Goal: Use online tool/utility: Use online tool/utility

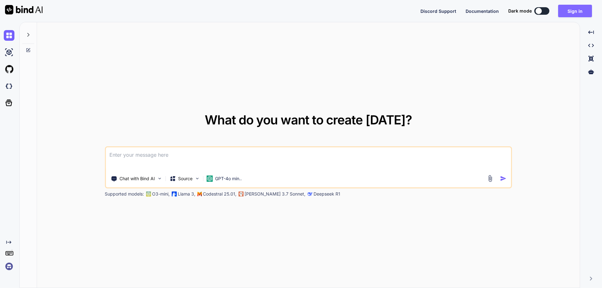
click at [581, 8] on button "Sign in" at bounding box center [575, 11] width 34 height 13
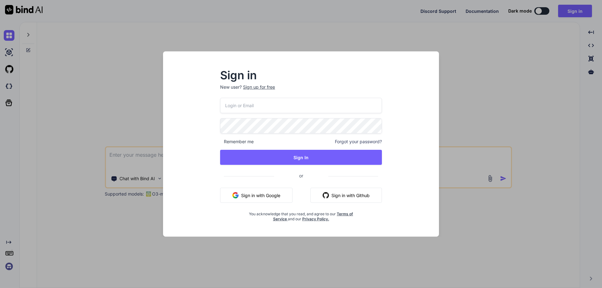
click at [275, 108] on input "email" at bounding box center [301, 105] width 162 height 15
paste input "[EMAIL_ADDRESS][DOMAIN_NAME]"
type input "[EMAIL_ADDRESS][DOMAIN_NAME]"
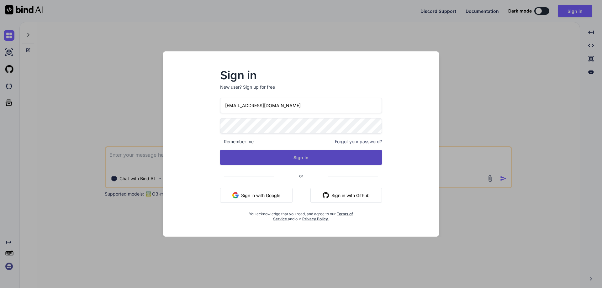
click at [281, 160] on button "Sign In" at bounding box center [301, 157] width 162 height 15
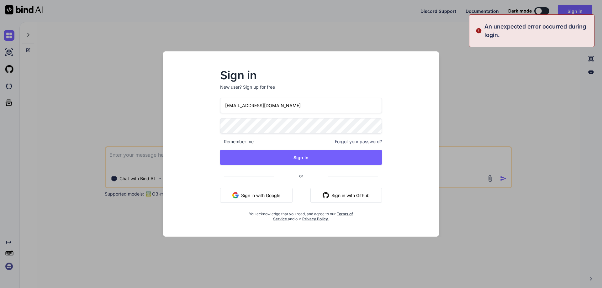
click at [208, 128] on div "Sign in New user? Sign up for free [EMAIL_ADDRESS][DOMAIN_NAME] Remember me For…" at bounding box center [301, 150] width 266 height 174
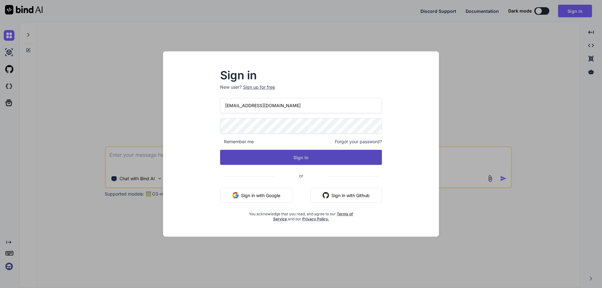
click at [257, 150] on button "Sign In" at bounding box center [301, 157] width 162 height 15
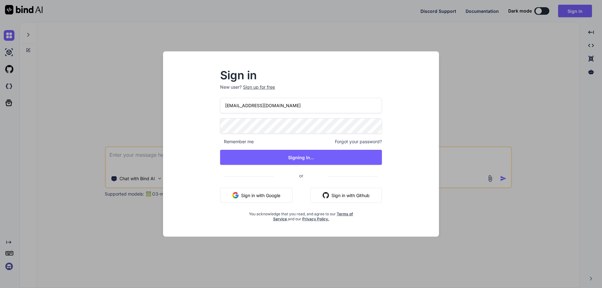
type textarea "x"
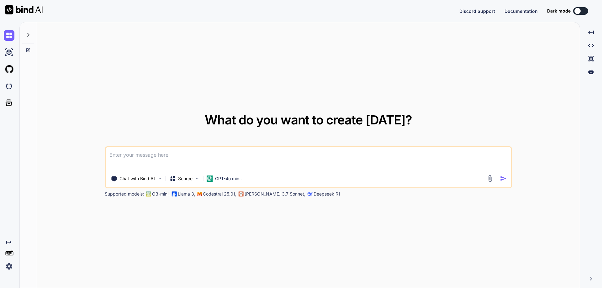
click at [294, 155] on textarea at bounding box center [308, 158] width 405 height 23
type textarea "h"
type textarea "x"
type textarea "hh"
type textarea "x"
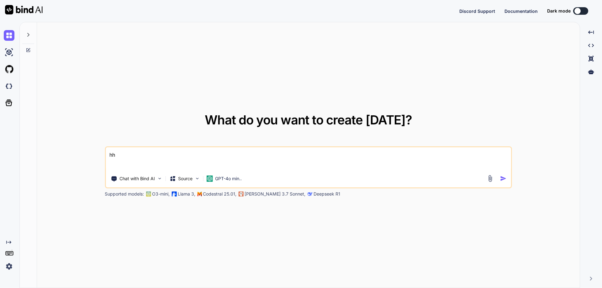
type textarea "hh"
click at [499, 177] on div at bounding box center [497, 178] width 23 height 7
click at [501, 178] on img "button" at bounding box center [503, 178] width 7 height 7
click at [578, 18] on div "Discord Support Documentation Dark mode Created with Pixso." at bounding box center [301, 11] width 602 height 22
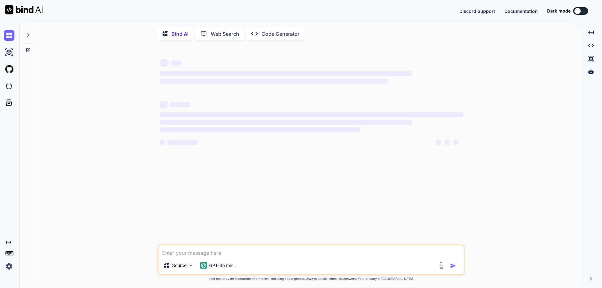
click at [585, 11] on button at bounding box center [580, 11] width 15 height 8
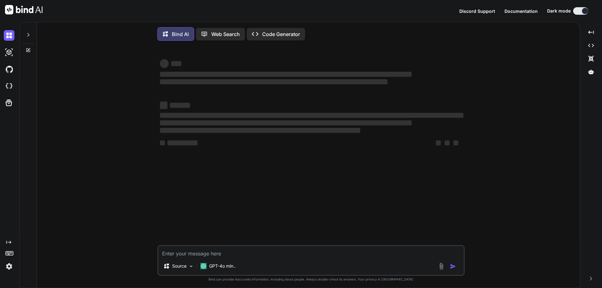
type textarea "x"
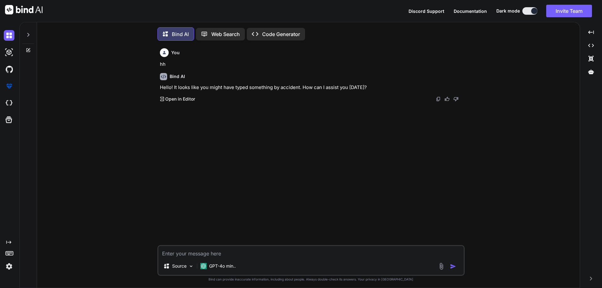
scroll to position [3, 0]
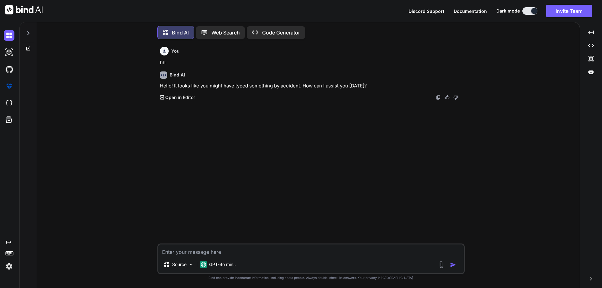
click at [227, 244] on textarea at bounding box center [310, 249] width 305 height 11
paste textarea "Why do you believe you deserve this promotion?*"
type textarea "x"
type textarea "Why do you believe you deserve this promotion?*"
type textarea "x"
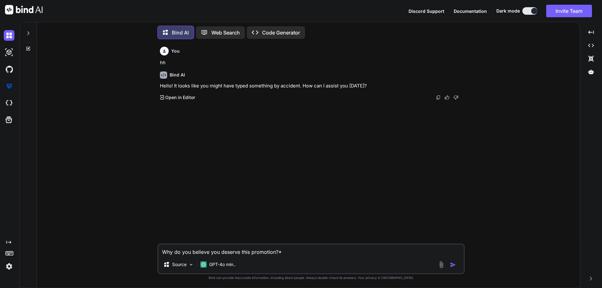
type textarea "Why do you believe you deserve this promotion?*"
type textarea "x"
type textarea "Why do you believe you deserve this promotion?* g"
type textarea "x"
type textarea "Why do you believe you deserve this promotion?* gi"
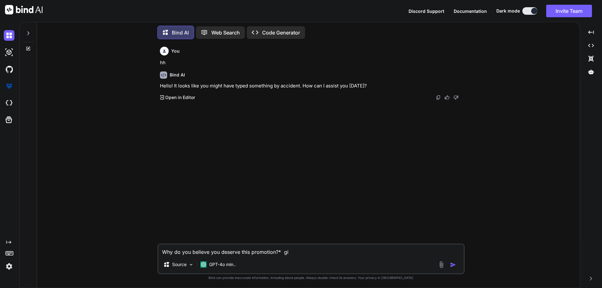
type textarea "x"
type textarea "Why do you believe you deserve this promotion?* giv"
type textarea "x"
type textarea "Why do you believe you deserve this promotion?* give"
type textarea "x"
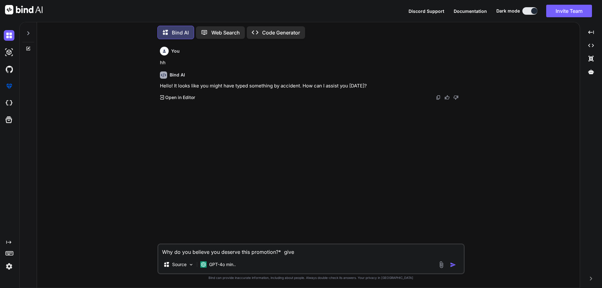
type textarea "Why do you believe you deserve this promotion?* give"
type textarea "x"
type textarea "Why do you believe you deserve this promotion?* give t"
type textarea "x"
type textarea "Why do you believe you deserve this promotion?* give th"
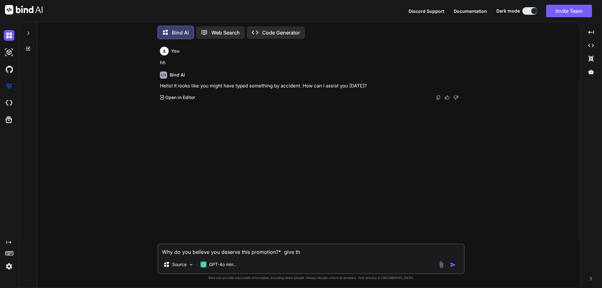
type textarea "x"
type textarea "Why do you believe you deserve this promotion?* give the"
type textarea "x"
type textarea "Why do you believe you deserve this promotion?* give the"
type textarea "x"
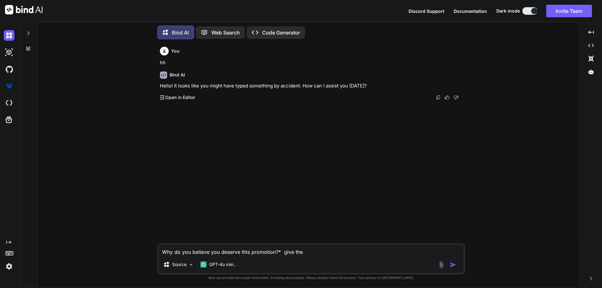
type textarea "Why do you believe you deserve this promotion?* give the p"
type textarea "x"
type textarea "Why do you believe you deserve this promotion?* give the pe"
type textarea "x"
type textarea "Why do you believe you deserve this promotion?* give the per"
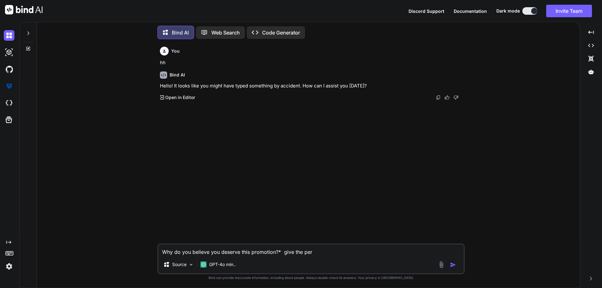
type textarea "x"
type textarea "Why do you believe you deserve this promotion?* give the perf"
type textarea "x"
type textarea "Why do you believe you deserve this promotion?* give the perfe"
type textarea "x"
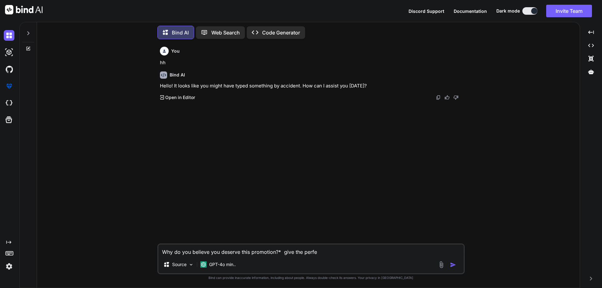
type textarea "Why do you believe you deserve this promotion?* give the perfec"
type textarea "x"
type textarea "Why do you believe you deserve this promotion?* give the perfe"
type textarea "x"
type textarea "Why do you believe you deserve this promotion?* give the perf"
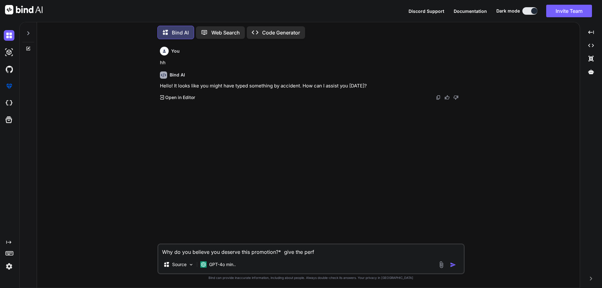
type textarea "x"
type textarea "Why do you believe you deserve this promotion?* give the per"
type textarea "x"
type textarea "Why do you believe you deserve this promotion?* give the pe"
type textarea "x"
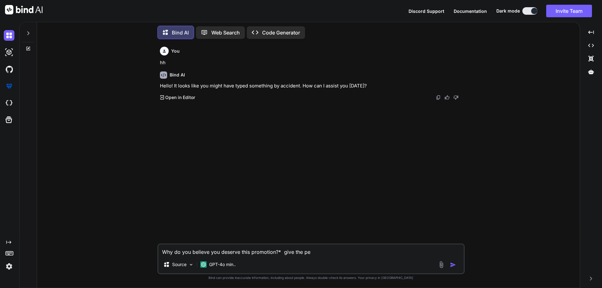
type textarea "Why do you believe you deserve this promotion?* give the p"
type textarea "x"
type textarea "Why do you believe you deserve this promotion?* give the"
type textarea "x"
type textarea "Why do you believe you deserve this promotion?* give the g"
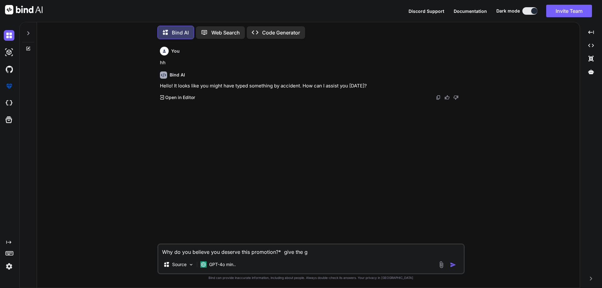
type textarea "x"
type textarea "Why do you believe you deserve this promotion?* give the go"
type textarea "x"
type textarea "Why do you believe you deserve this promotion?* give the goo"
type textarea "x"
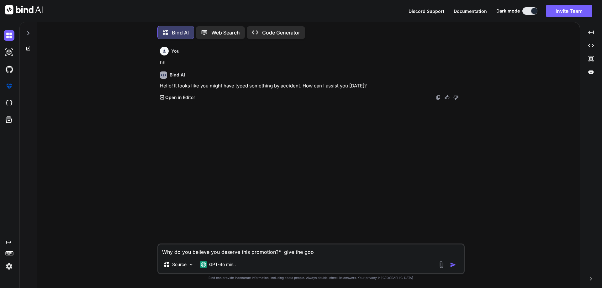
type textarea "Why do you believe you deserve this promotion?* give the goof"
type textarea "x"
type textarea "Why do you believe you deserve this promotion?* give the goo"
type textarea "x"
type textarea "Why do you believe you deserve this promotion?* give the good"
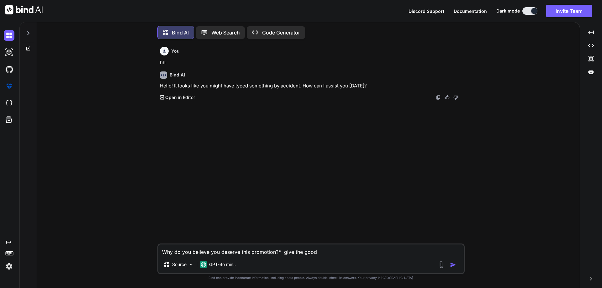
type textarea "x"
type textarea "Why do you believe you deserve this promotion?* give the good"
type textarea "x"
type textarea "Why do you believe you deserve this promotion?* give the good a"
type textarea "x"
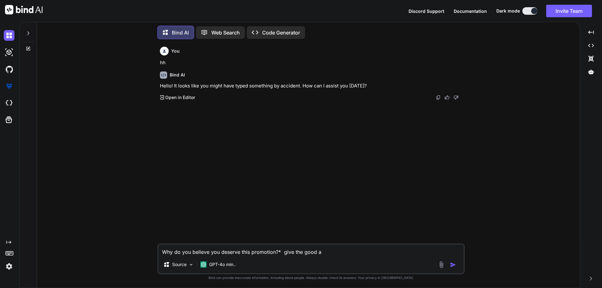
type textarea "Why do you believe you deserve this promotion?* give the good an"
type textarea "x"
type textarea "Why do you believe you deserve this promotion?* give the good ans"
type textarea "x"
type textarea "Why do you believe you deserve this promotion?* give the good answ"
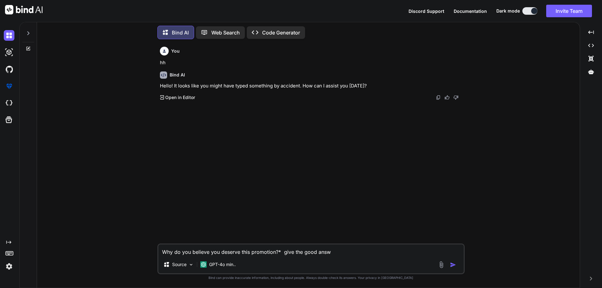
type textarea "x"
type textarea "Why do you believe you deserve this promotion?* give the good answe"
type textarea "x"
type textarea "Why do you believe you deserve this promotion?* give the good answer"
type textarea "x"
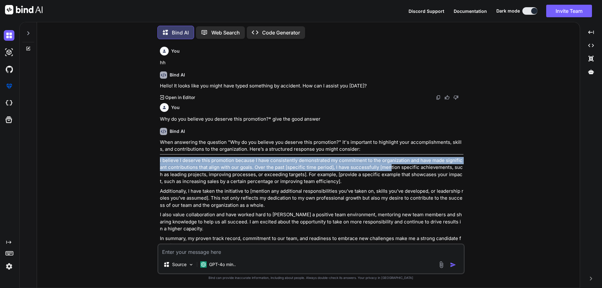
drag, startPoint x: 159, startPoint y: 160, endPoint x: 391, endPoint y: 170, distance: 232.1
click at [391, 170] on div "You hh Bind AI Hello! It looks like you might have typed something by accident.…" at bounding box center [312, 143] width 306 height 199
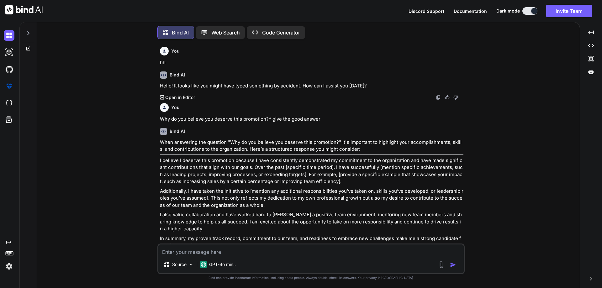
click at [335, 247] on textarea at bounding box center [310, 249] width 305 height 11
type textarea "x"
type textarea "g"
type textarea "x"
type textarea "gi"
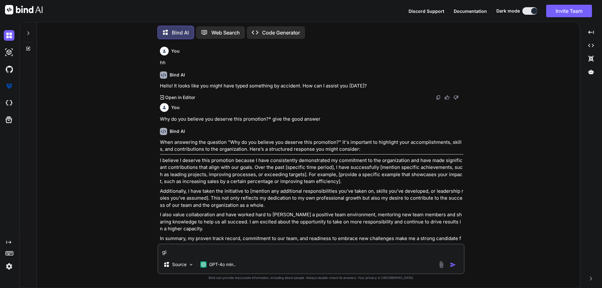
type textarea "x"
type textarea "giv"
type textarea "x"
type textarea "give"
type textarea "x"
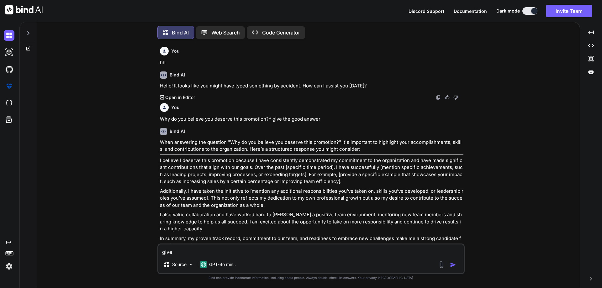
type textarea "give"
type textarea "x"
type textarea "give t"
type textarea "x"
type textarea "give th"
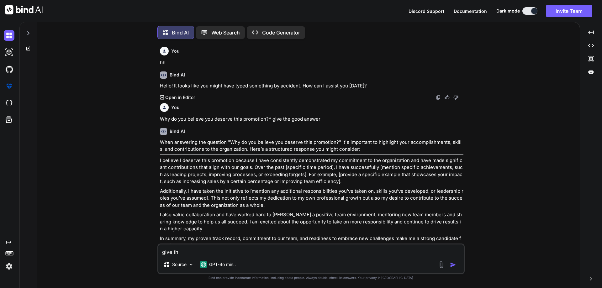
type textarea "x"
type textarea "give the"
type textarea "x"
type textarea "give the"
type textarea "x"
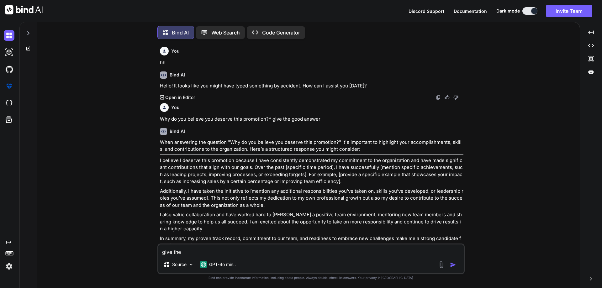
type textarea "give the a"
type textarea "x"
type textarea "give the an"
type textarea "x"
type textarea "give the ans"
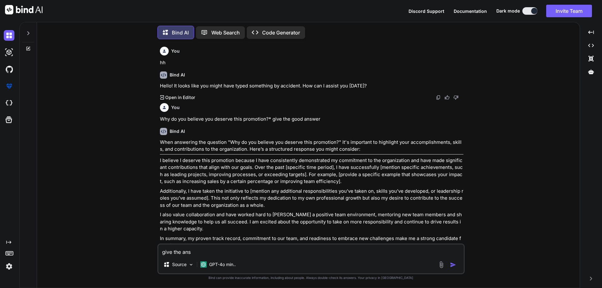
type textarea "x"
type textarea "give the answ"
type textarea "x"
type textarea "give the answe"
type textarea "x"
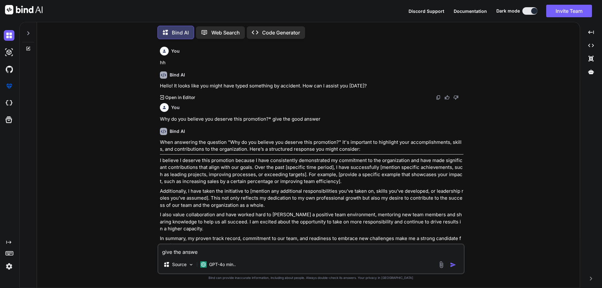
type textarea "give the answer"
type textarea "x"
type textarea "give the answer"
type textarea "x"
type textarea "give the answer r"
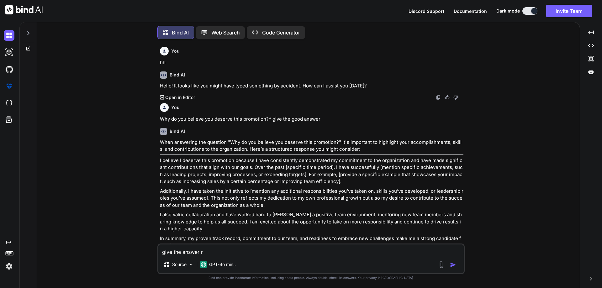
type textarea "x"
type textarea "give the answer re"
type textarea "x"
type textarea "give the answer reg"
type textarea "x"
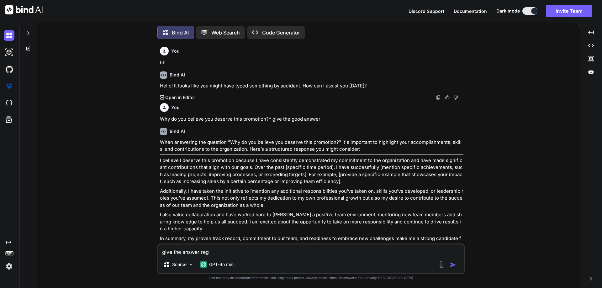
type textarea "give the answer rega"
type textarea "x"
type textarea "give the answer regad"
type textarea "x"
type textarea "give the answer regadi"
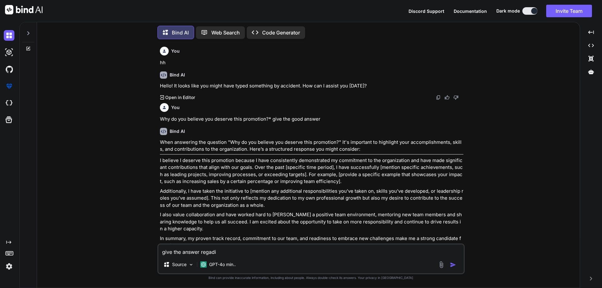
type textarea "x"
type textarea "give the answer regadin"
type textarea "x"
type textarea "give the answer regading"
type textarea "x"
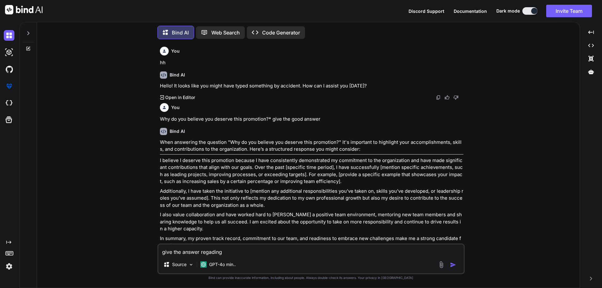
type textarea "give the answer regading"
type textarea "x"
type textarea "give the answer regading t"
type textarea "x"
type textarea "give the answer regading te"
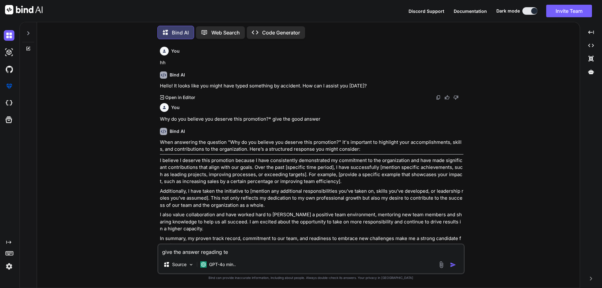
type textarea "x"
type textarea "give the answer regading t"
type textarea "x"
type textarea "give the answer regading"
type textarea "x"
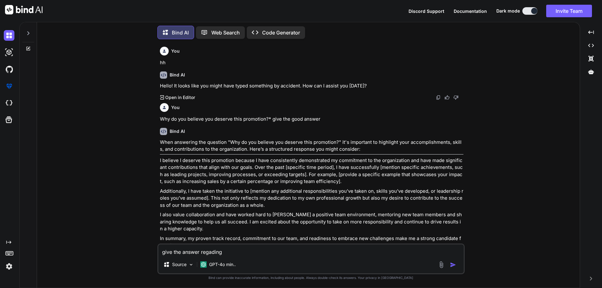
type textarea "give the answer regading p"
type textarea "x"
type textarea "give the answer regading pr"
type textarea "x"
type textarea "give the answer regading pro"
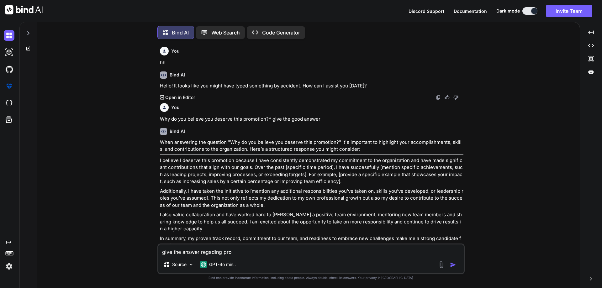
type textarea "x"
type textarea "give the answer regading prom"
type textarea "x"
type textarea "give the answer regading promo"
type textarea "x"
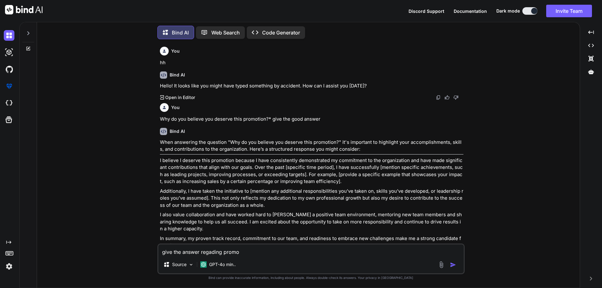
type textarea "give the answer regading promot"
type textarea "x"
type textarea "give the answer regading promoti"
type textarea "x"
type textarea "give the answer regading promotio"
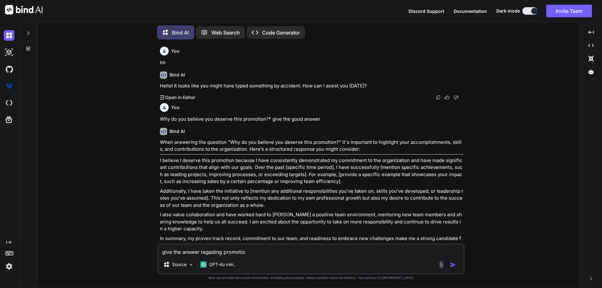
type textarea "x"
type textarea "give the answer regading promotion"
type textarea "x"
type textarea "give the answer regading promotion"
type textarea "x"
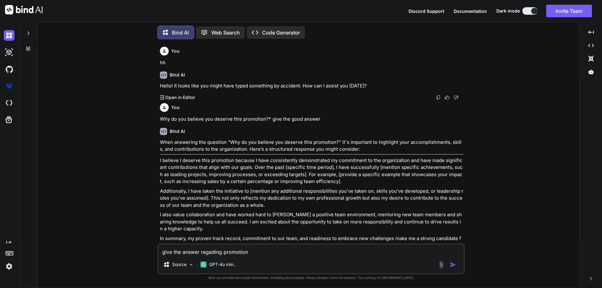
type textarea "give the answer regading promotion f"
type textarea "x"
type textarea "give the answer regading promotion for"
type textarea "x"
type textarea "give the answer regading promotion for"
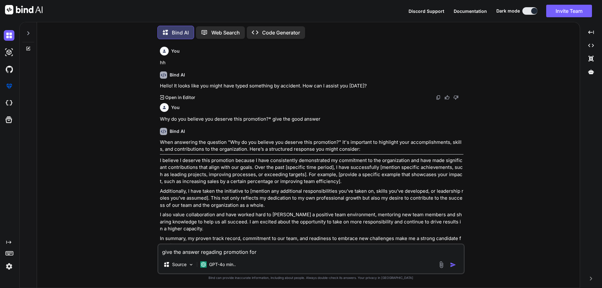
type textarea "x"
type textarea "give the answer regading promotion for t"
type textarea "x"
type textarea "give the answer regading promotion for te"
type textarea "x"
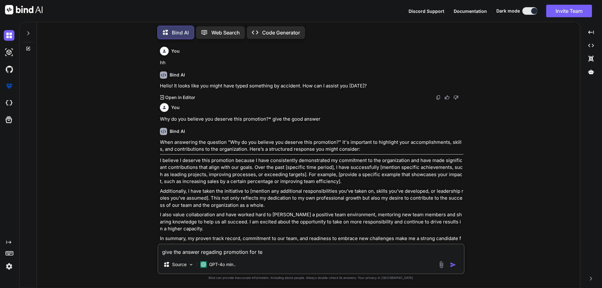
type textarea "give the answer regading promotion for tea"
type textarea "x"
type textarea "give the answer regading promotion for team"
type textarea "x"
type textarea "give the answer regading promotion for team"
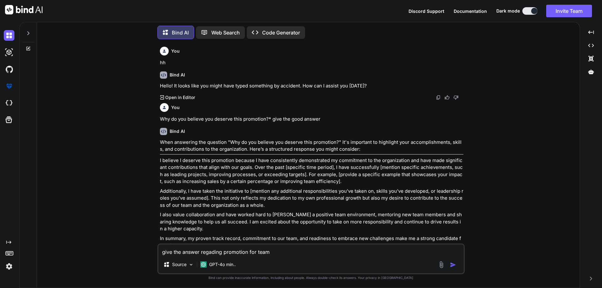
type textarea "x"
type textarea "give the answer regading promotion for team m"
type textarea "x"
type textarea "give the answer regading promotion for team me"
type textarea "x"
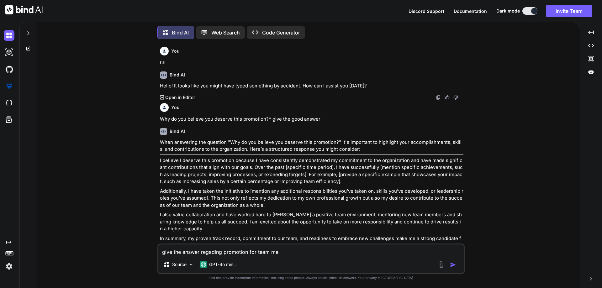
type textarea "give the answer regading promotion for team mem"
type textarea "x"
type textarea "give the answer regading promotion for team memb"
type textarea "x"
type textarea "give the answer regading promotion for team membe"
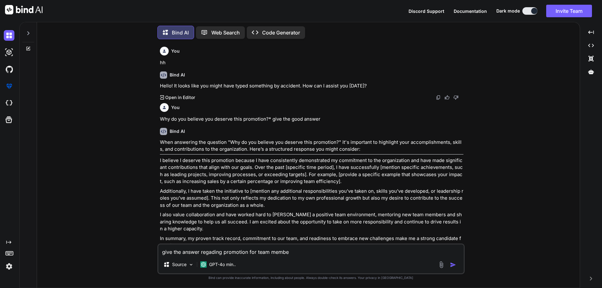
type textarea "x"
type textarea "give the answer regading promotion for team member"
type textarea "x"
type textarea "give the answer regading promotion for team member"
type textarea "x"
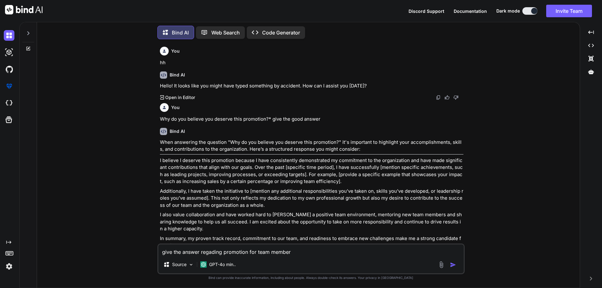
type textarea "give the answer regading promotion for team member d"
type textarea "x"
type textarea "give the answer regading promotion for team member de"
type textarea "x"
type textarea "give the answer regading promotion for team member deg"
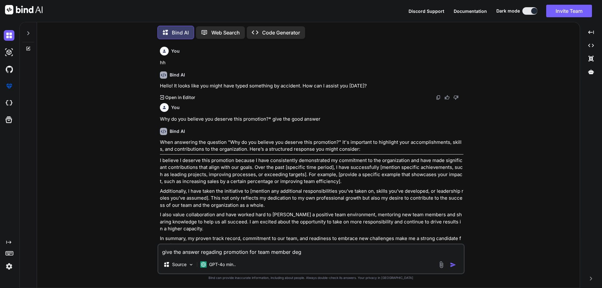
type textarea "x"
type textarea "give the answer regading promotion for team member [PERSON_NAME]"
type textarea "x"
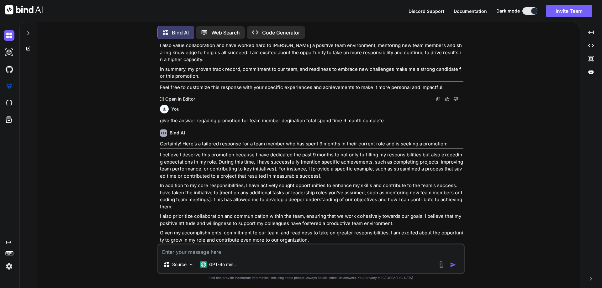
scroll to position [192, 0]
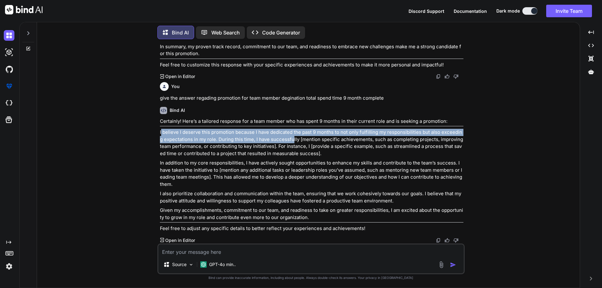
drag, startPoint x: 160, startPoint y: 132, endPoint x: 288, endPoint y: 140, distance: 127.8
click at [288, 140] on p "I believe I deserve this promotion because I have dedicated the past 9 months t…" at bounding box center [311, 143] width 303 height 28
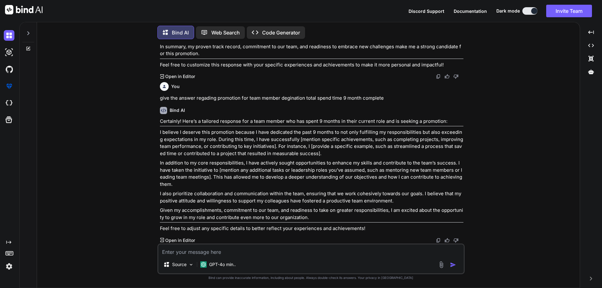
click at [324, 153] on p "I believe I deserve this promotion because I have dedicated the past 9 months t…" at bounding box center [311, 143] width 303 height 28
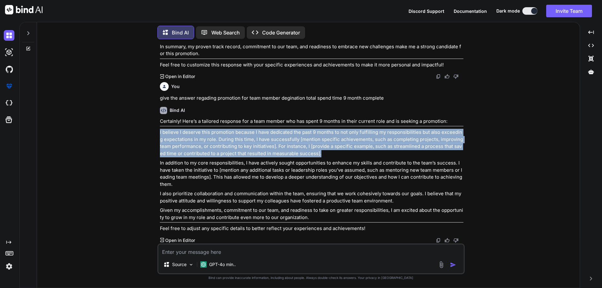
drag, startPoint x: 323, startPoint y: 152, endPoint x: 155, endPoint y: 127, distance: 169.4
click at [155, 127] on div "You hh Bind AI Hello! It looks like you might have typed something by accident.…" at bounding box center [310, 166] width 537 height 244
copy p "I believe I deserve this promotion because I have dedicated the past 9 months t…"
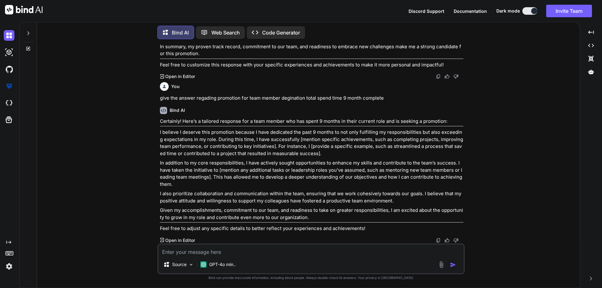
click at [228, 250] on textarea at bounding box center [310, 249] width 305 height 11
paste textarea "I believe I deserve this promotion because I have dedicated the past 9 months t…"
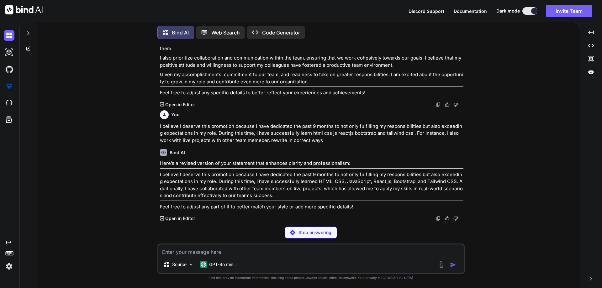
scroll to position [306, 0]
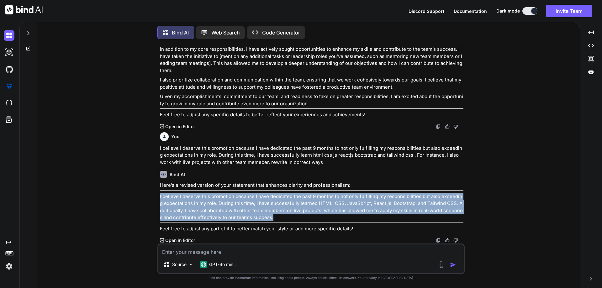
drag, startPoint x: 272, startPoint y: 217, endPoint x: 157, endPoint y: 197, distance: 116.6
click at [157, 197] on div "You hh Bind AI Hello! It looks like you might have typed something by accident.…" at bounding box center [310, 166] width 307 height 244
copy p "I believe I deserve this promotion because I have dedicated the past 9 months t…"
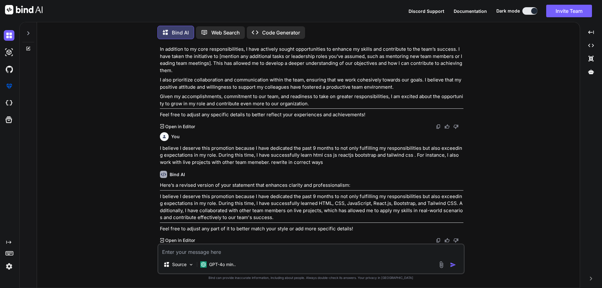
click at [224, 252] on textarea at bounding box center [310, 249] width 305 height 11
paste textarea "Are you sure that you can handle, mentioned role and responsibilities for new r…"
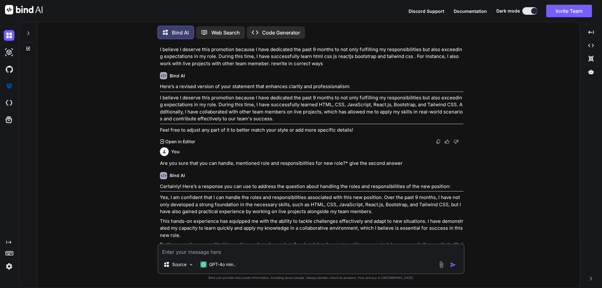
scroll to position [439, 0]
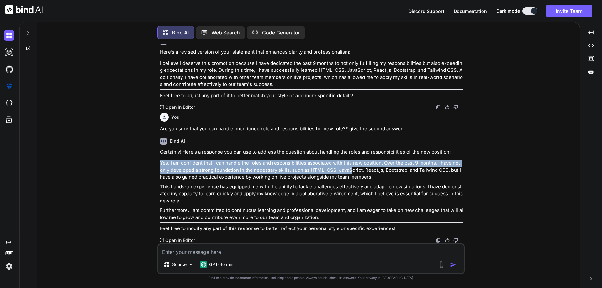
drag, startPoint x: 158, startPoint y: 163, endPoint x: 350, endPoint y: 168, distance: 191.9
click at [350, 168] on div "You hh Bind AI Hello! It looks like you might have typed something by accident.…" at bounding box center [310, 166] width 307 height 244
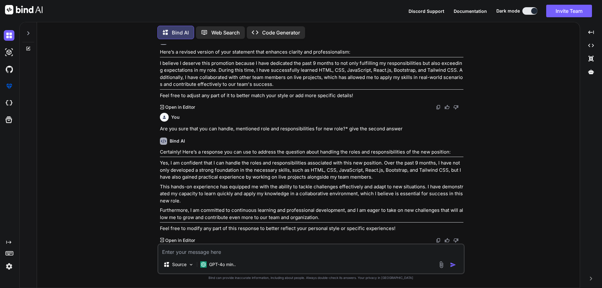
click at [375, 175] on p "Yes, I am confident that I can handle the roles and responsibilities associated…" at bounding box center [311, 170] width 303 height 21
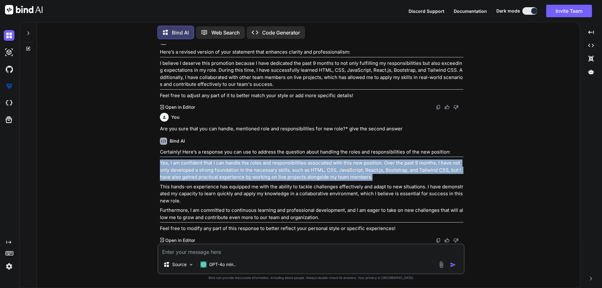
drag, startPoint x: 368, startPoint y: 177, endPoint x: 160, endPoint y: 161, distance: 209.3
click at [160, 161] on p "Yes, I am confident that I can handle the roles and responsibilities associated…" at bounding box center [311, 170] width 303 height 21
copy p "Yes, I am confident that I can handle the roles and responsibilities associated…"
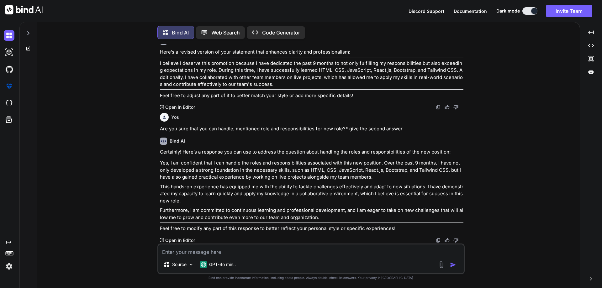
click at [180, 254] on textarea at bounding box center [310, 249] width 305 height 11
paste textarea "What are your core strengths that make you a suitable candidate for this new ro…"
drag, startPoint x: 347, startPoint y: 128, endPoint x: 371, endPoint y: 129, distance: 24.2
click at [357, 131] on p "Are you sure that you can handle, mentioned role and responsibilities for new r…" at bounding box center [311, 128] width 303 height 7
drag, startPoint x: 386, startPoint y: 131, endPoint x: 402, endPoint y: 131, distance: 15.4
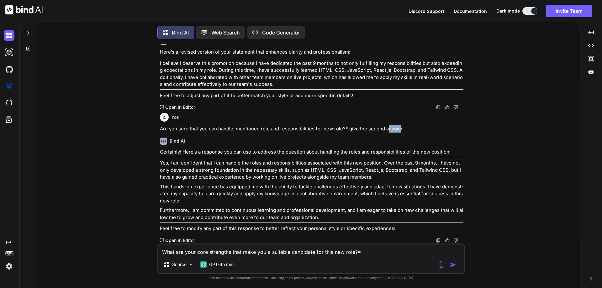
click at [399, 131] on p "Are you sure that you can handle, mentioned role and responsibilities for new r…" at bounding box center [311, 128] width 303 height 7
click at [405, 129] on p "Are you sure that you can handle, mentioned role and responsibilities for new r…" at bounding box center [311, 128] width 303 height 7
drag, startPoint x: 406, startPoint y: 129, endPoint x: 347, endPoint y: 125, distance: 59.0
click at [347, 125] on p "Are you sure that you can handle, mentioned role and responsibilities for new r…" at bounding box center [311, 128] width 303 height 7
copy p "give the second answer"
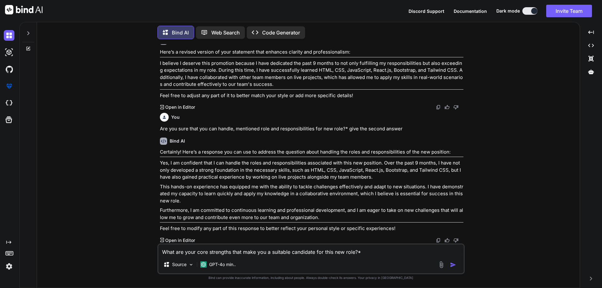
click at [393, 254] on textarea "What are your core strengths that make you a suitable candidate for this new ro…" at bounding box center [310, 249] width 305 height 11
paste textarea "give the second answer"
click at [450, 262] on img "button" at bounding box center [453, 265] width 6 height 6
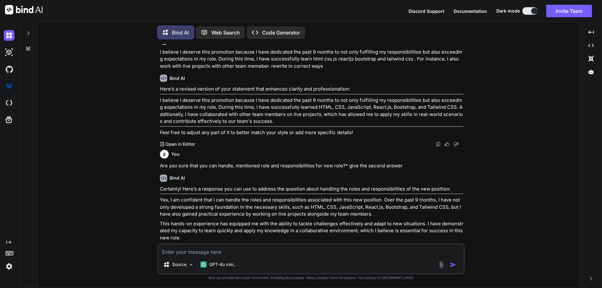
scroll to position [505, 0]
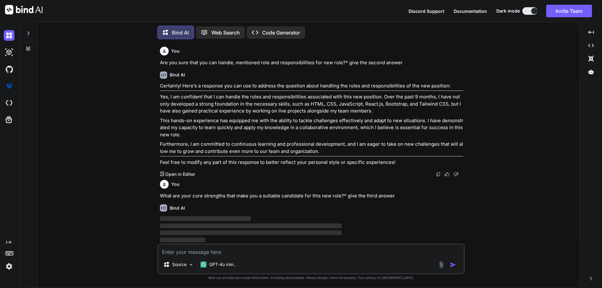
click at [228, 248] on textarea at bounding box center [310, 249] width 305 height 11
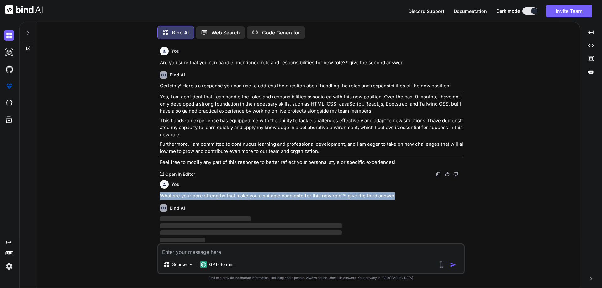
drag, startPoint x: 397, startPoint y: 192, endPoint x: 146, endPoint y: 189, distance: 250.7
click at [146, 189] on div "You hh Bind AI Hello! It looks like you might have typed something by accident.…" at bounding box center [310, 166] width 537 height 244
copy p "What are your core strengths that make you a suitable candidate for this new ro…"
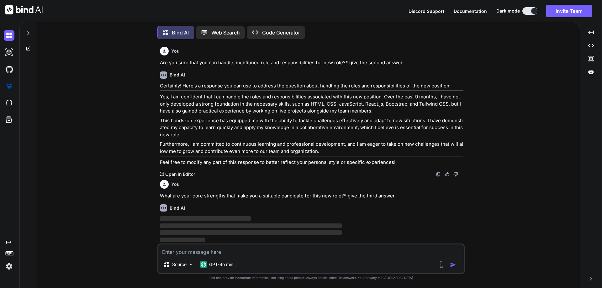
click at [233, 253] on textarea at bounding box center [310, 249] width 305 height 11
paste textarea "What are your core strengths that make you a suitable candidate for this new ro…"
click at [449, 264] on div at bounding box center [448, 264] width 21 height 7
click at [450, 264] on img "button" at bounding box center [453, 265] width 6 height 6
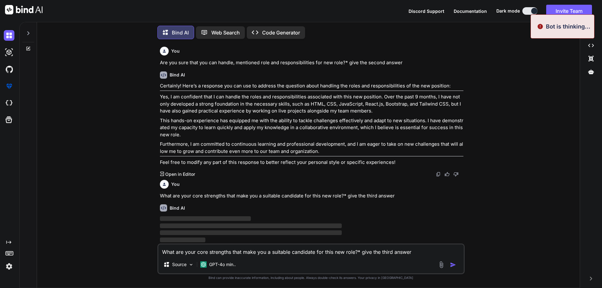
click at [450, 263] on img "button" at bounding box center [453, 265] width 6 height 6
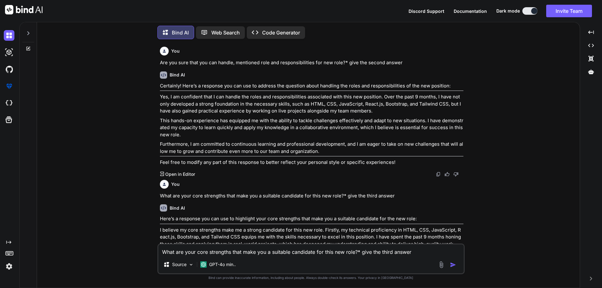
scroll to position [602, 0]
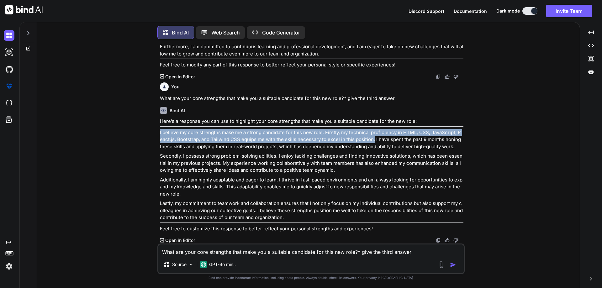
drag, startPoint x: 159, startPoint y: 133, endPoint x: 370, endPoint y: 141, distance: 212.0
click at [370, 141] on div "You hh Bind AI Hello! It looks like you might have typed something by accident.…" at bounding box center [312, 143] width 306 height 199
copy p "I believe my core strengths make me a strong candidate for this new role. First…"
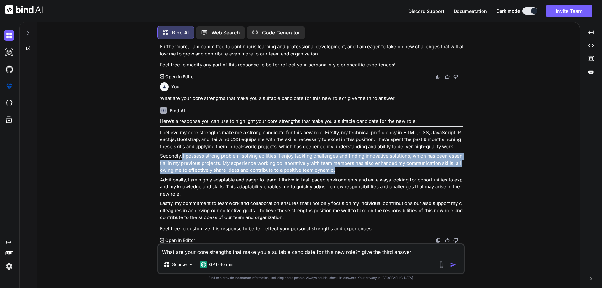
drag, startPoint x: 182, startPoint y: 156, endPoint x: 333, endPoint y: 173, distance: 152.4
click at [333, 173] on p "Secondly, I possess strong problem-solving abilities. I enjoy tackling challeng…" at bounding box center [311, 163] width 303 height 21
copy p "I possess strong problem-solving abilities. I enjoy tackling challenges and fin…"
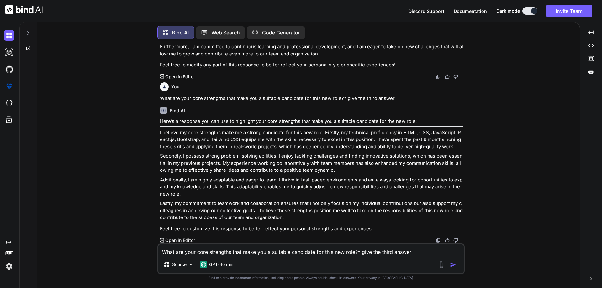
drag, startPoint x: 426, startPoint y: 251, endPoint x: 123, endPoint y: 244, distance: 302.8
click at [123, 244] on div "You hh Bind AI Hello! It looks like you might have typed something by accident.…" at bounding box center [310, 166] width 537 height 244
paste textarea "Can you provide examples of how you have demonstrated these strengths in your c…"
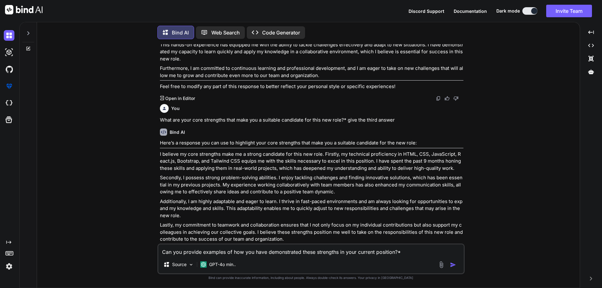
scroll to position [571, 0]
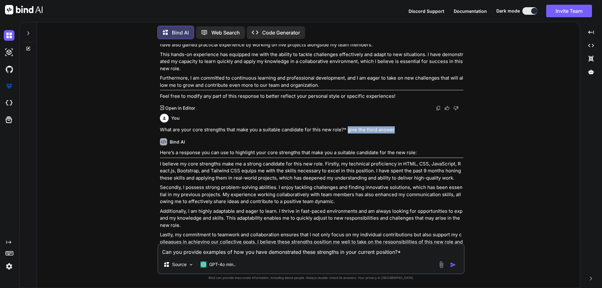
drag, startPoint x: 392, startPoint y: 130, endPoint x: 346, endPoint y: 129, distance: 46.1
click at [346, 129] on p "What are your core strengths that make you a suitable candidate for this new ro…" at bounding box center [311, 129] width 303 height 7
copy p "give the third answer"
click at [421, 253] on textarea "Can you provide examples of how you have demonstrated these strengths in your c…" at bounding box center [310, 249] width 305 height 11
paste textarea "give the third answer"
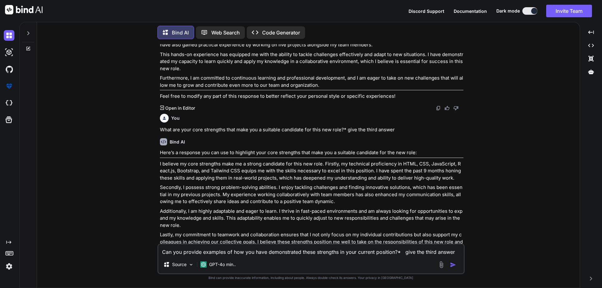
drag, startPoint x: 435, startPoint y: 252, endPoint x: 427, endPoint y: 252, distance: 8.8
click at [427, 252] on textarea "Can you provide examples of how you have demonstrated these strengths in your c…" at bounding box center [310, 249] width 305 height 11
click at [452, 262] on img "button" at bounding box center [453, 265] width 6 height 6
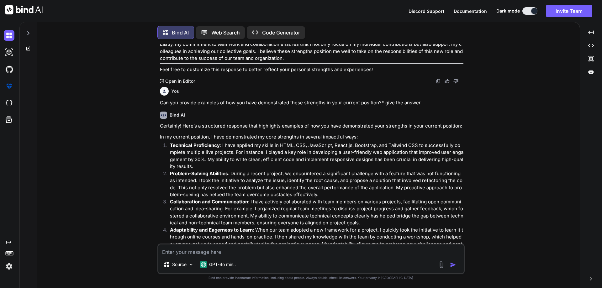
scroll to position [763, 0]
